Goal: Obtain resource: Obtain resource

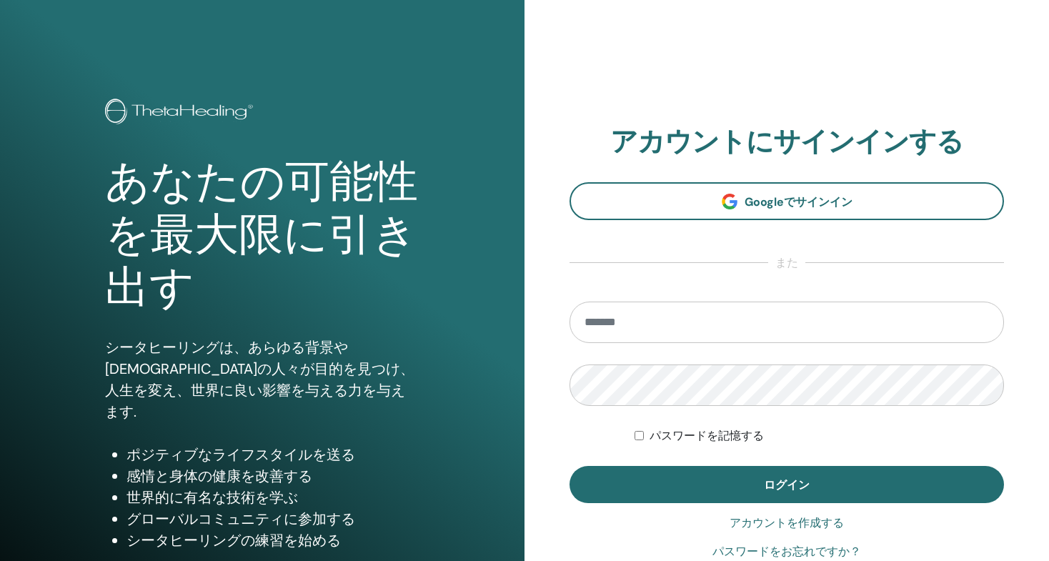
click at [695, 331] on input "email" at bounding box center [786, 321] width 434 height 41
type input "**********"
click at [569, 466] on button "ログイン" at bounding box center [786, 484] width 434 height 37
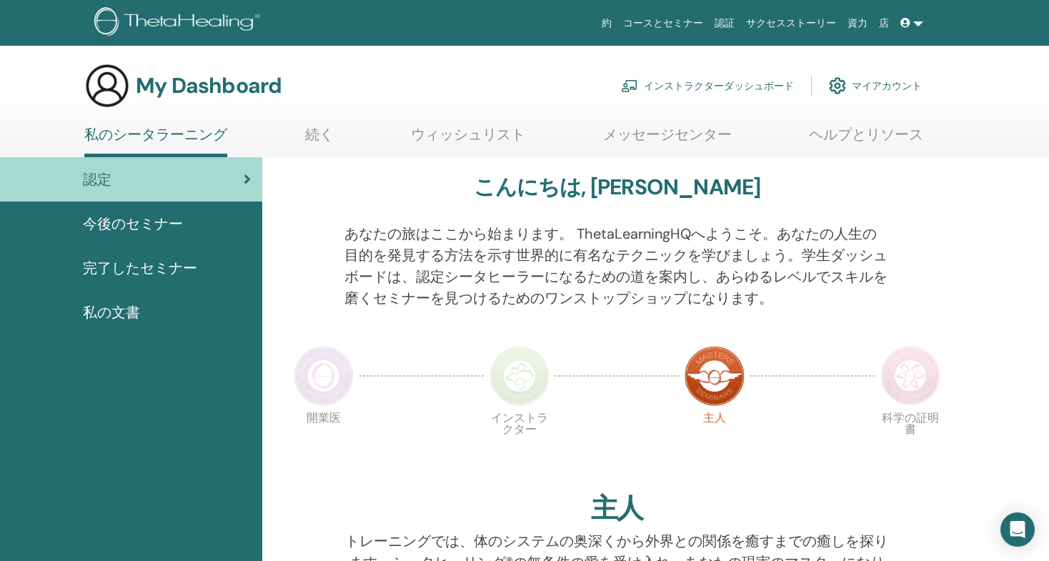
click at [661, 87] on link "インストラクターダッシュボード" at bounding box center [707, 85] width 173 height 31
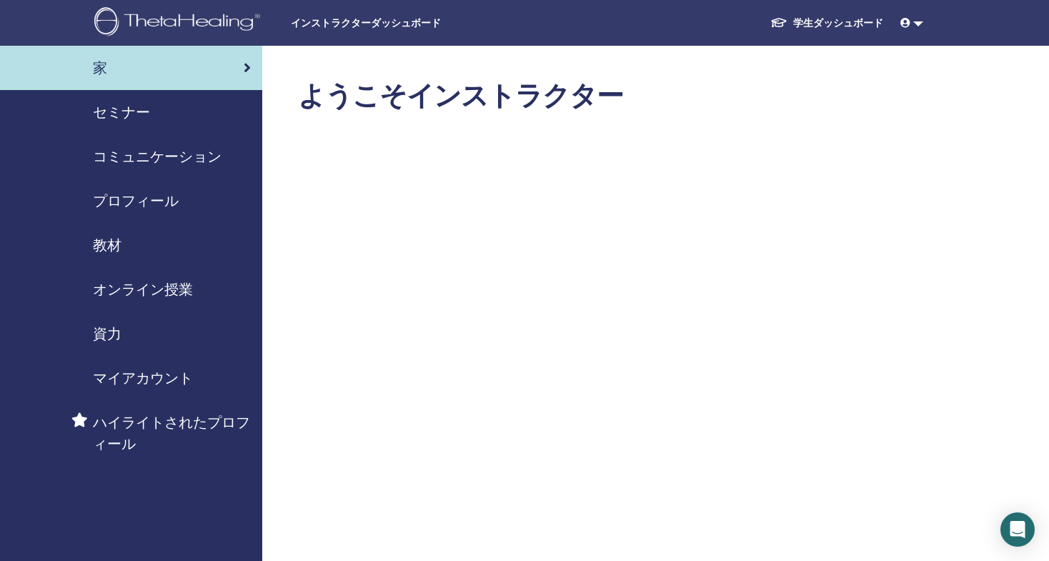
click at [118, 244] on span "教材" at bounding box center [107, 244] width 29 height 21
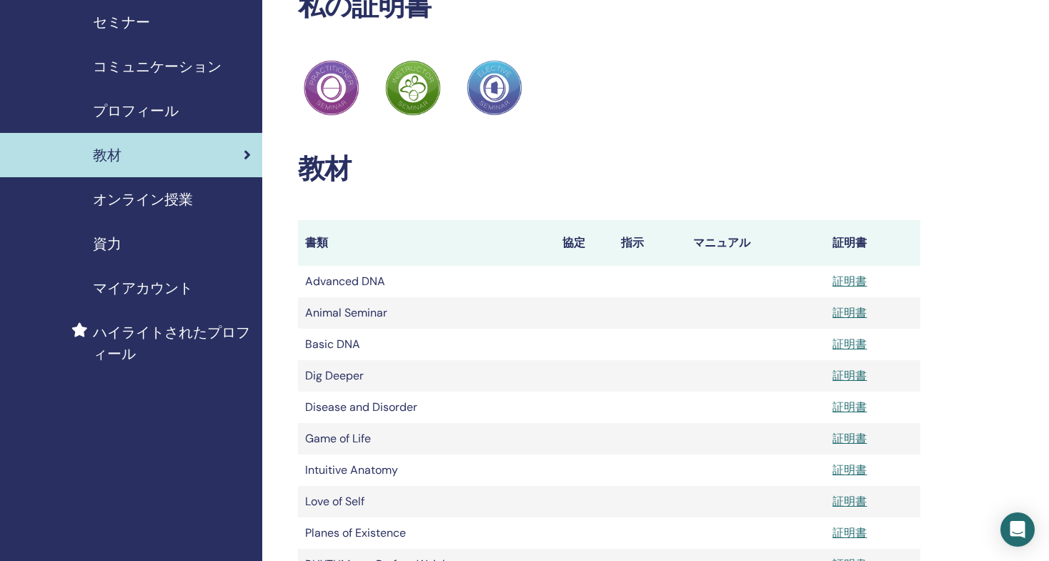
scroll to position [89, 0]
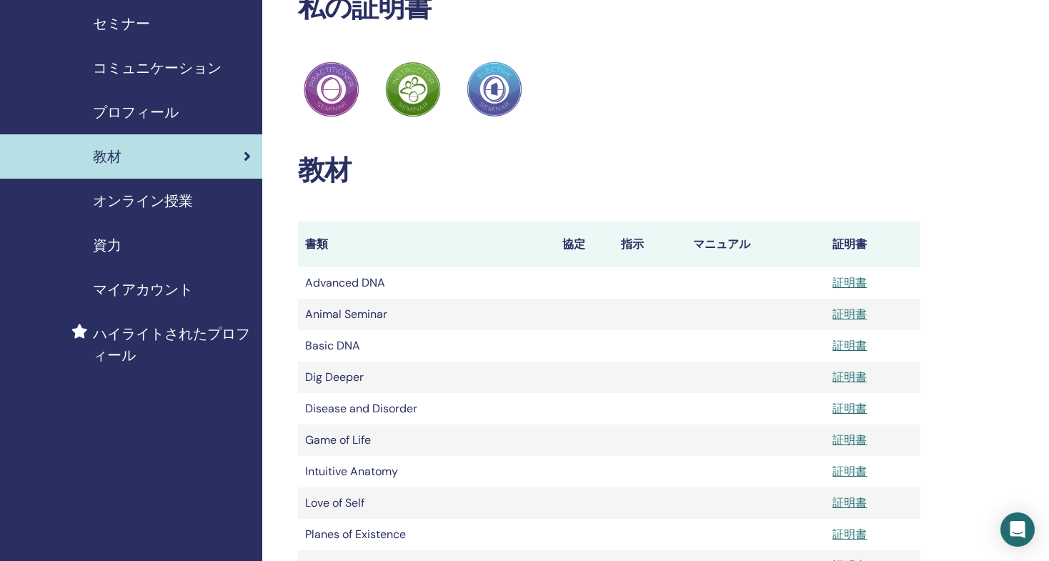
click at [144, 206] on span "オンライン授業" at bounding box center [143, 200] width 100 height 21
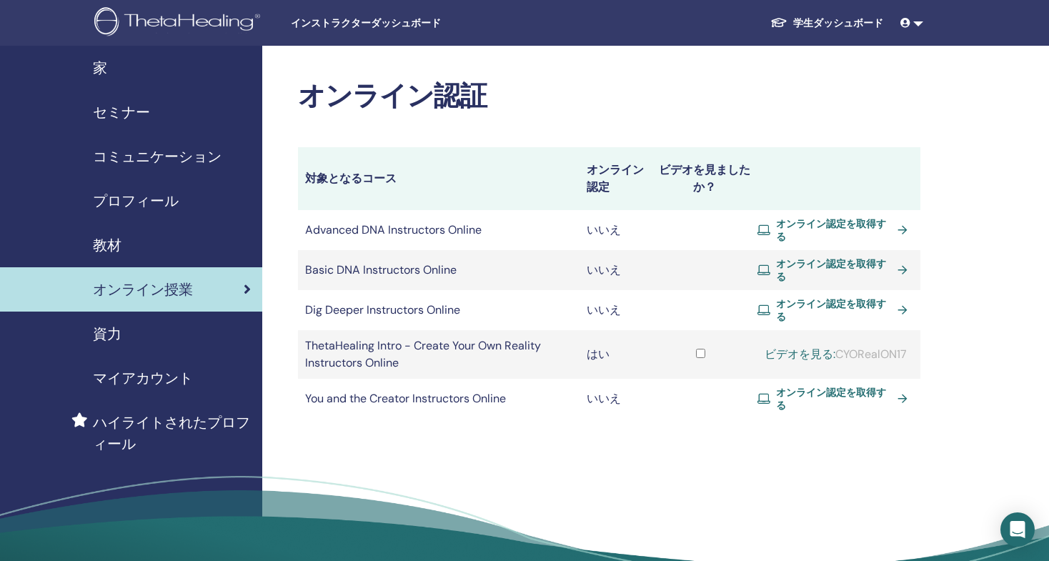
click at [105, 334] on span "資力" at bounding box center [107, 333] width 29 height 21
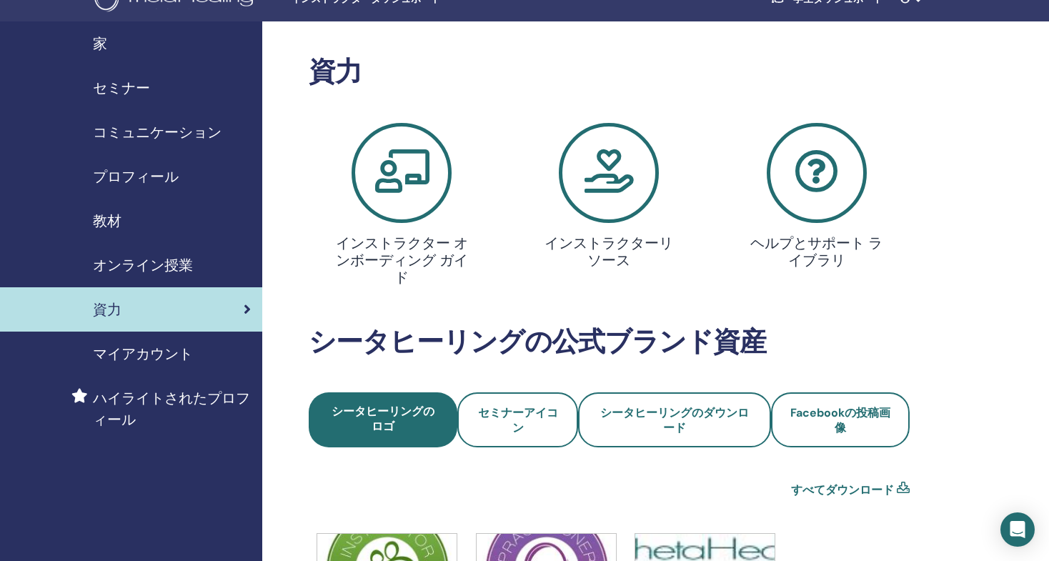
scroll to position [23, 0]
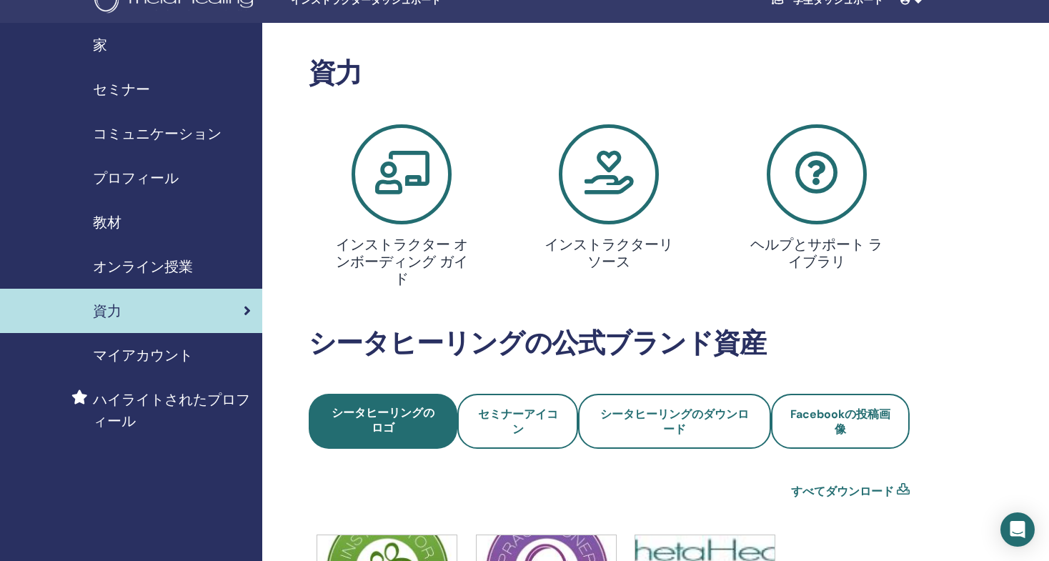
click at [591, 187] on icon at bounding box center [609, 174] width 100 height 100
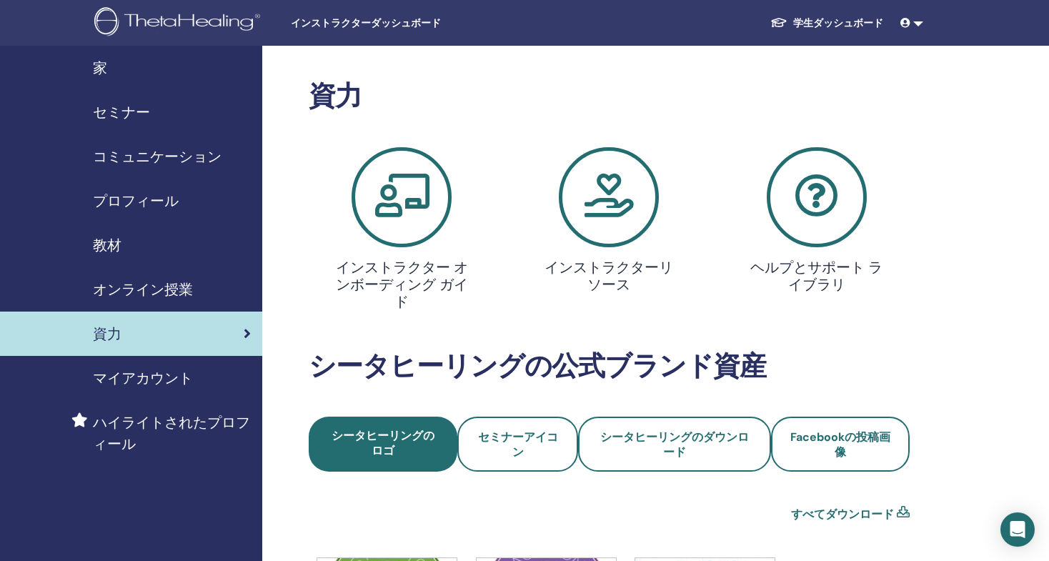
scroll to position [23, 0]
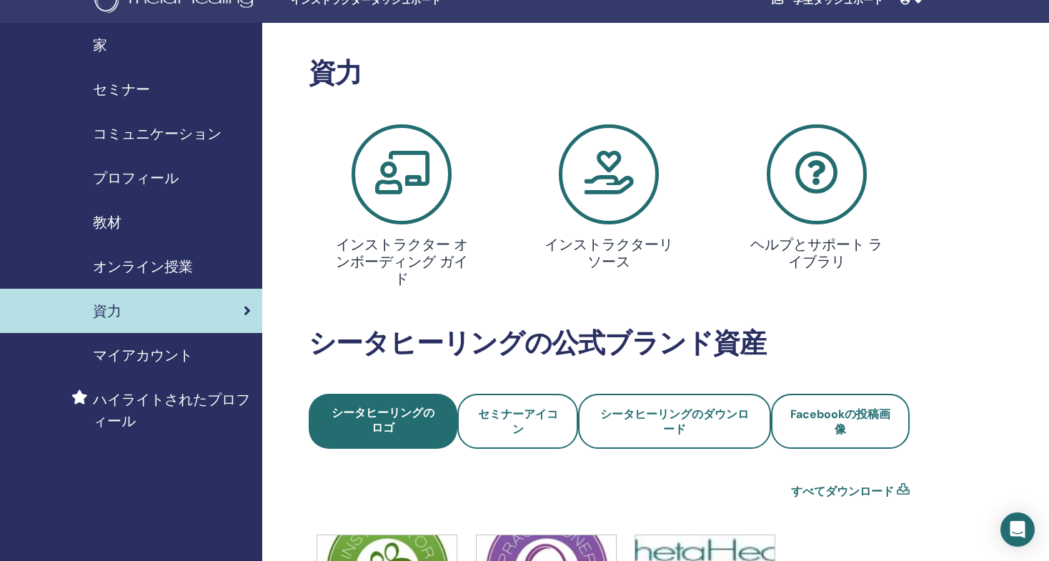
click at [401, 170] on icon at bounding box center [401, 174] width 100 height 100
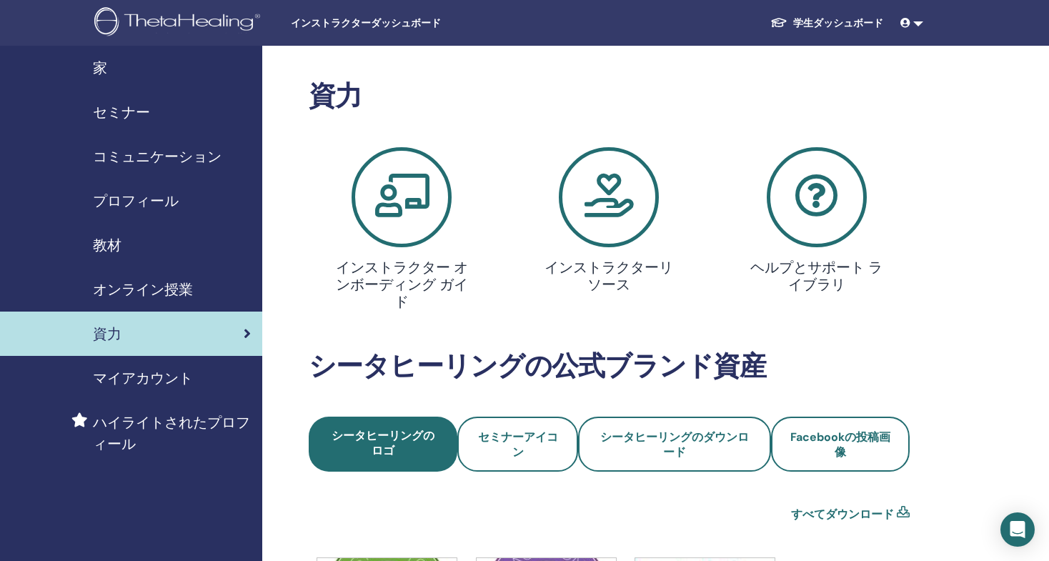
scroll to position [23, 0]
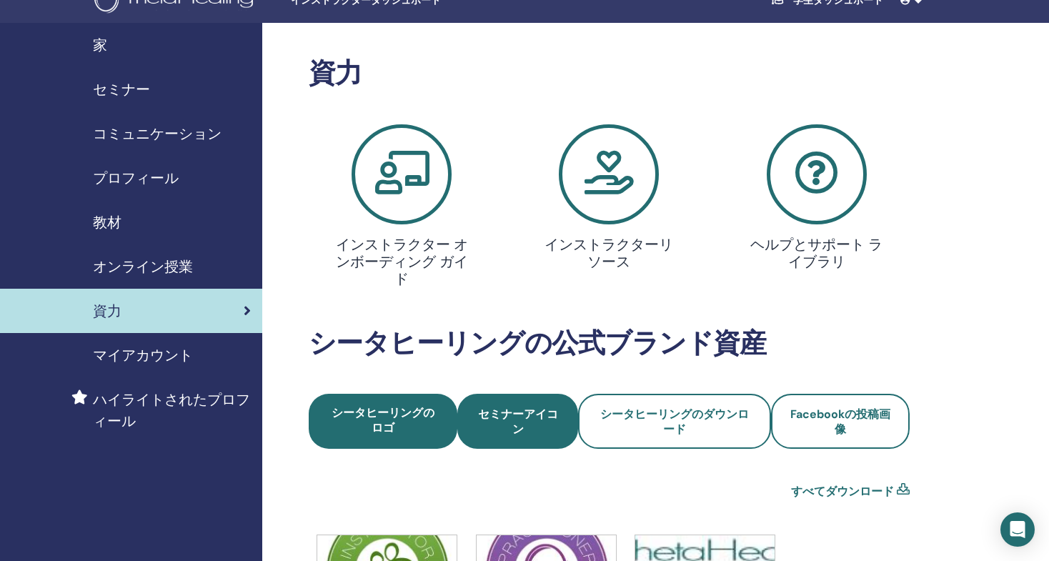
click at [541, 429] on span "セミナーアイコン" at bounding box center [517, 421] width 82 height 30
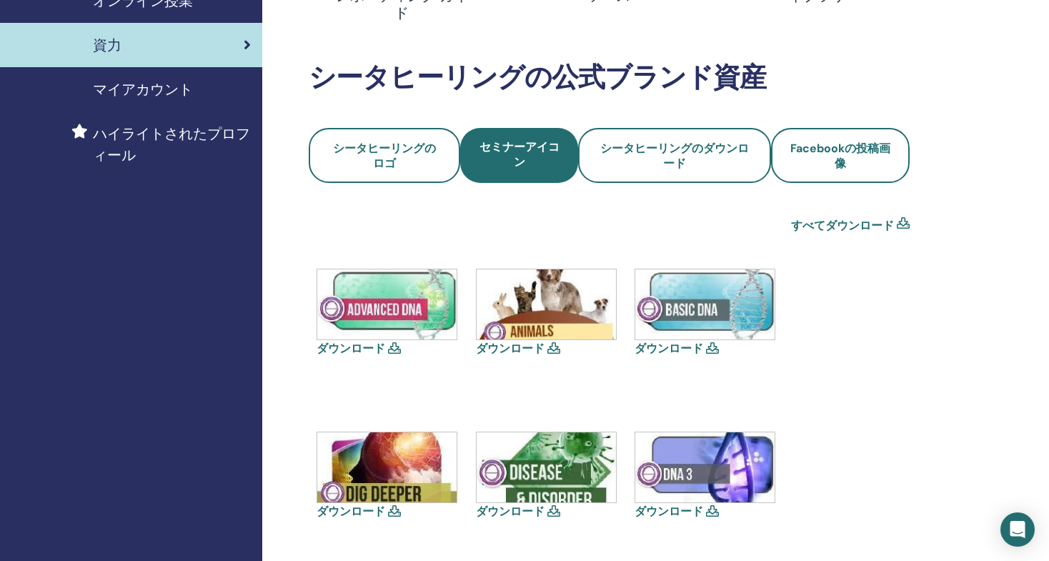
scroll to position [289, 0]
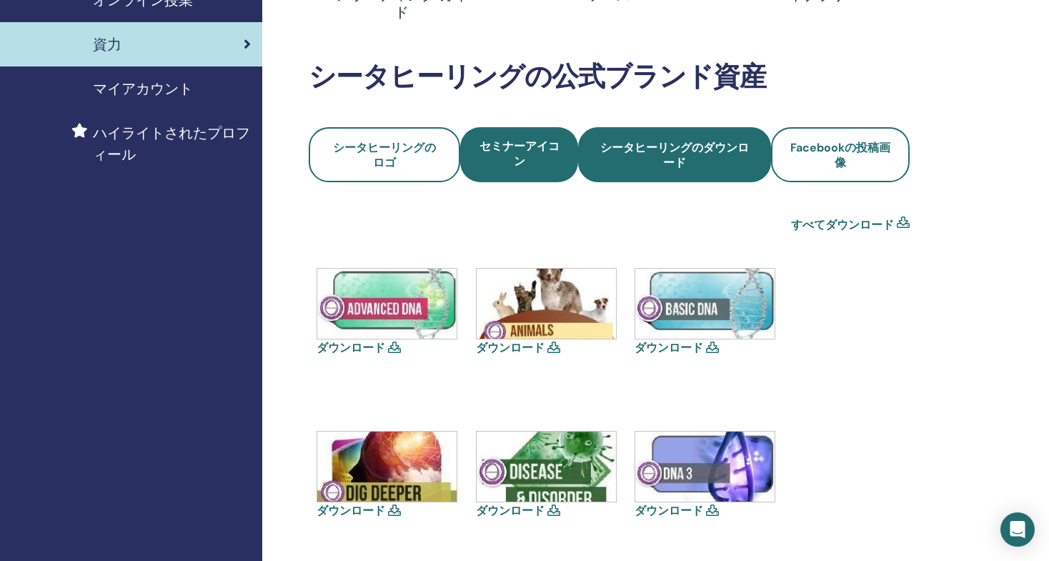
click at [672, 180] on link "シータヒーリングのダウンロード" at bounding box center [674, 154] width 193 height 55
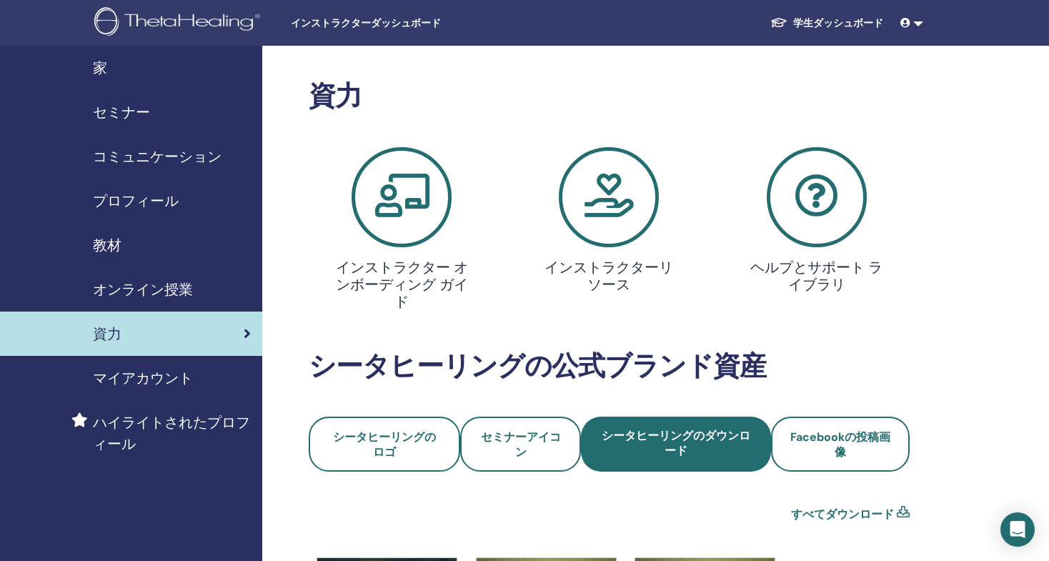
click at [789, 176] on icon at bounding box center [816, 197] width 100 height 100
